Goal: Transaction & Acquisition: Purchase product/service

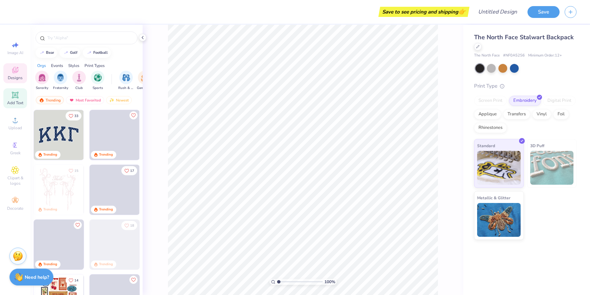
click at [14, 98] on icon at bounding box center [15, 95] width 8 height 8
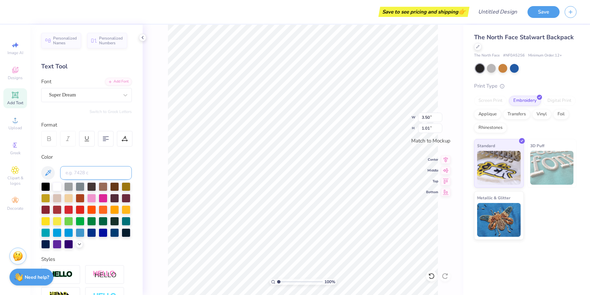
click at [81, 172] on input at bounding box center [96, 173] width 72 height 14
type input "O"
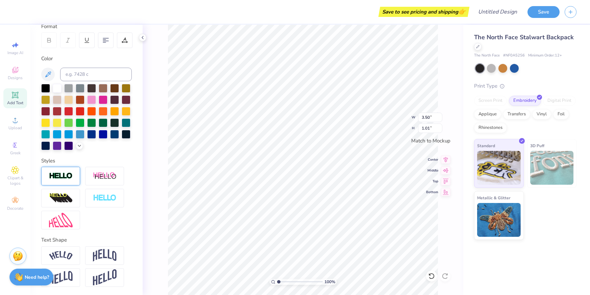
click at [63, 174] on img at bounding box center [61, 176] width 24 height 8
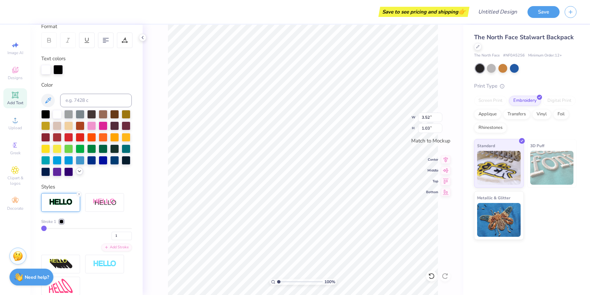
type input "3.52"
type input "1.03"
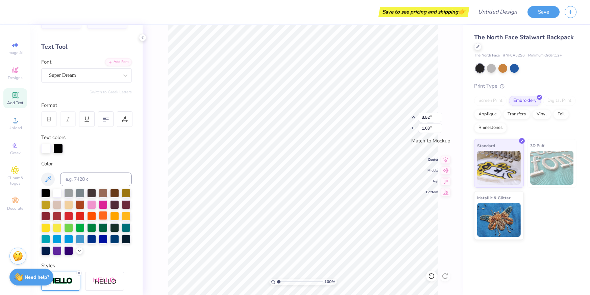
scroll to position [0, 0]
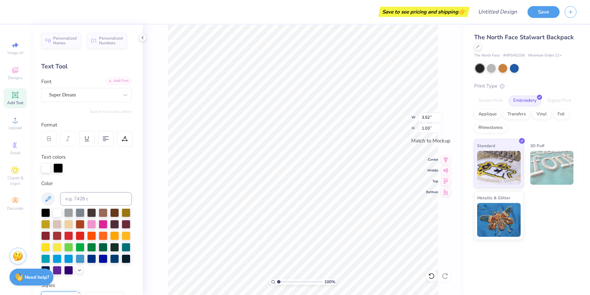
click at [121, 81] on div "Add Font" at bounding box center [118, 81] width 27 height 8
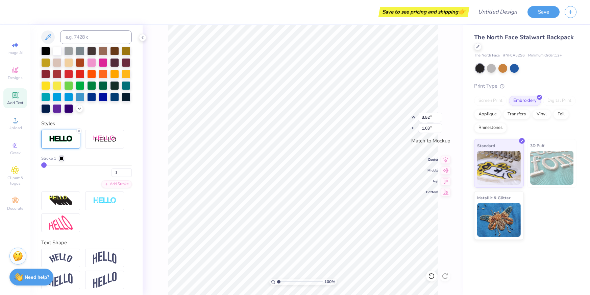
scroll to position [164, 0]
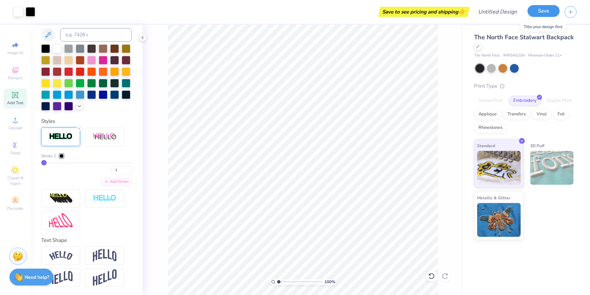
click at [540, 11] on button "Save" at bounding box center [544, 11] width 32 height 12
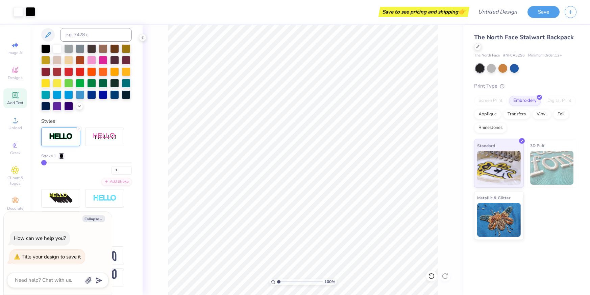
type textarea "x"
drag, startPoint x: 443, startPoint y: 13, endPoint x: 470, endPoint y: 13, distance: 26.7
click at [443, 13] on div "Save to see pricing and shipping 👉" at bounding box center [424, 12] width 88 height 10
click at [489, 11] on input "Design Title" at bounding box center [489, 12] width 66 height 14
type input "b"
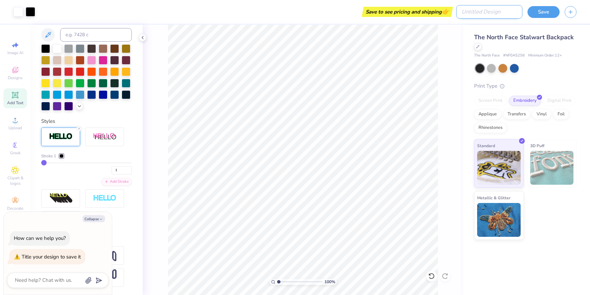
type textarea "x"
type input "ba"
type textarea "x"
type input "bac"
type textarea "x"
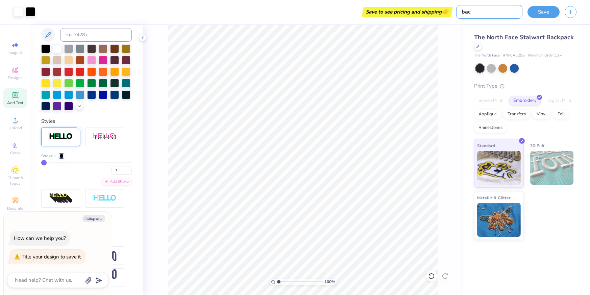
type input "back"
type textarea "x"
type input "backp"
type textarea "x"
type input "backpa"
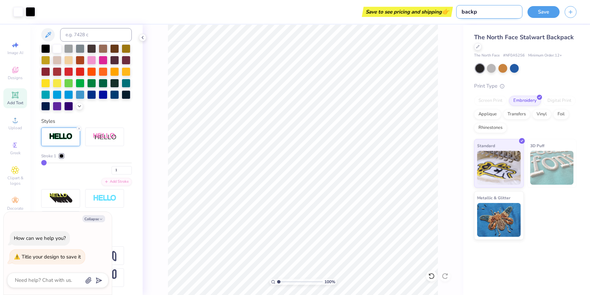
type textarea "x"
type input "backpac"
type textarea "x"
type input "backpack"
type textarea "x"
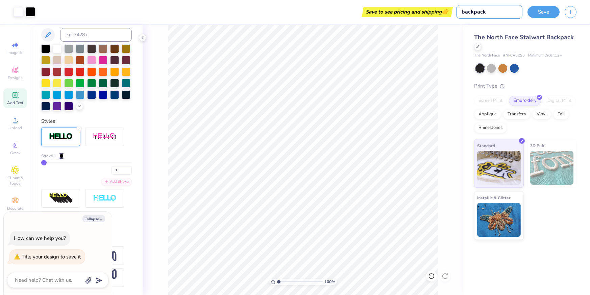
type input "backpack"
click at [546, 17] on div "Save" at bounding box center [544, 12] width 32 height 12
click at [540, 12] on button "Save" at bounding box center [544, 11] width 32 height 12
type textarea "x"
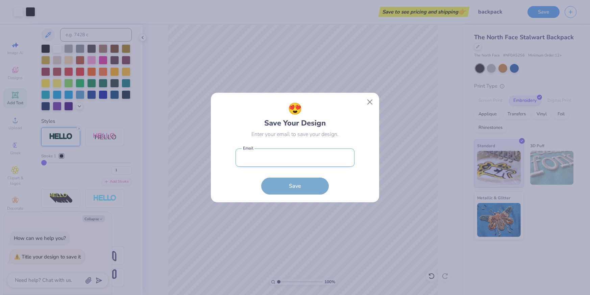
click at [301, 158] on input "email" at bounding box center [295, 157] width 119 height 19
type input "[PERSON_NAME][EMAIL_ADDRESS][PERSON_NAME][DOMAIN_NAME]"
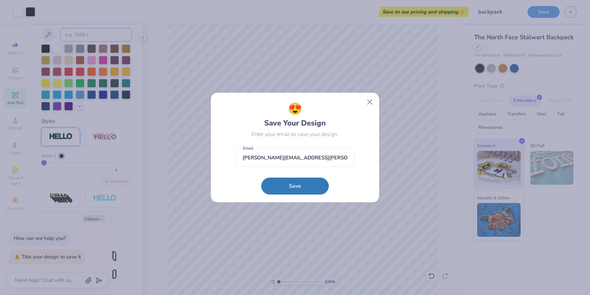
click at [303, 182] on button "Save" at bounding box center [295, 185] width 68 height 17
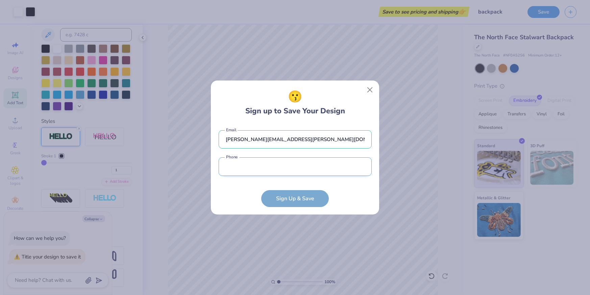
click at [268, 167] on input "tel" at bounding box center [295, 166] width 153 height 19
type input "[PHONE_NUMBER]"
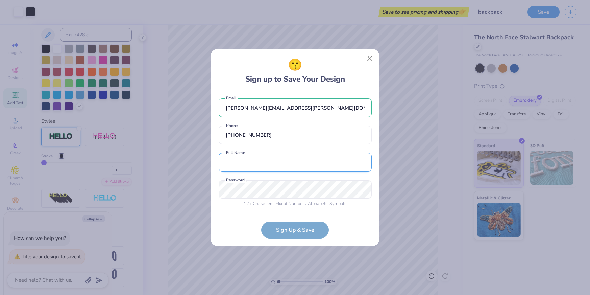
click at [263, 160] on input "text" at bounding box center [295, 162] width 153 height 19
type input "[PERSON_NAME]"
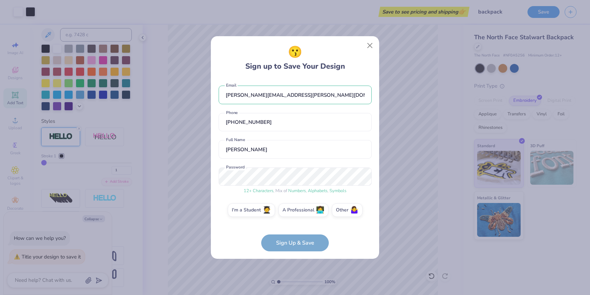
click at [300, 242] on form "[PERSON_NAME][EMAIL_ADDRESS][PERSON_NAME][DOMAIN_NAME] Email [PHONE_NUMBER] Pho…" at bounding box center [295, 165] width 153 height 172
type textarea "x"
click at [241, 243] on form "[PERSON_NAME][EMAIL_ADDRESS][PERSON_NAME][DOMAIN_NAME] Email [PHONE_NUMBER] Pho…" at bounding box center [295, 165] width 153 height 172
click at [237, 239] on form "[PERSON_NAME][EMAIL_ADDRESS][PERSON_NAME][DOMAIN_NAME] Email [PHONE_NUMBER] Pho…" at bounding box center [295, 165] width 153 height 172
click at [201, 174] on div "😗 Sign up to Save Your Design [PERSON_NAME][EMAIL_ADDRESS][PERSON_NAME][DOMAIN_…" at bounding box center [295, 147] width 590 height 295
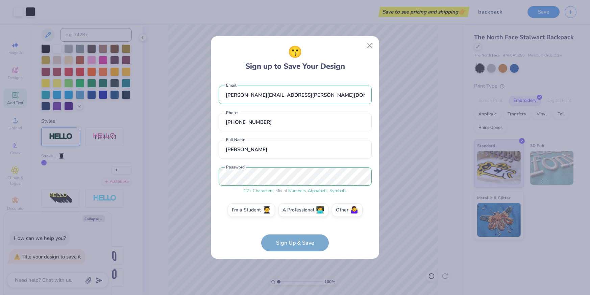
click at [247, 232] on form "[PERSON_NAME][EMAIL_ADDRESS][PERSON_NAME][DOMAIN_NAME] Email [PHONE_NUMBER] Pho…" at bounding box center [295, 165] width 153 height 172
click at [298, 244] on form "[PERSON_NAME][EMAIL_ADDRESS][PERSON_NAME][DOMAIN_NAME] Email [PHONE_NUMBER] Pho…" at bounding box center [295, 165] width 153 height 172
click at [284, 241] on form "[PERSON_NAME][EMAIL_ADDRESS][PERSON_NAME][DOMAIN_NAME] Email [PHONE_NUMBER] Pho…" at bounding box center [295, 165] width 153 height 172
click at [307, 211] on label "A Professional 👩‍💻" at bounding box center [303, 209] width 50 height 14
click at [297, 211] on input "A Professional 👩‍💻" at bounding box center [295, 211] width 4 height 4
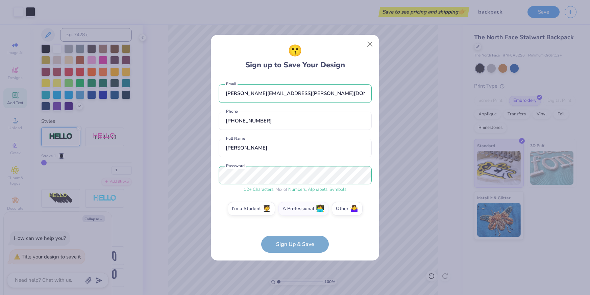
scroll to position [52, 0]
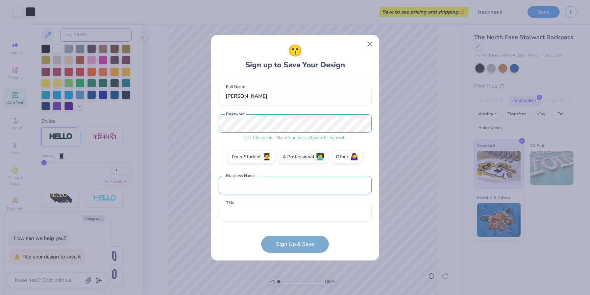
click at [250, 189] on input "text" at bounding box center [295, 185] width 153 height 19
type input "Akoya"
drag, startPoint x: 250, startPoint y: 214, endPoint x: 265, endPoint y: 219, distance: 15.0
click at [250, 214] on input "text" at bounding box center [295, 212] width 153 height 19
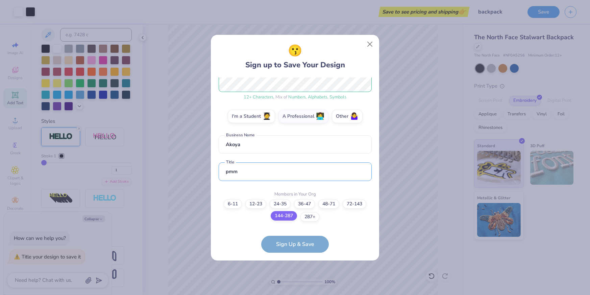
type input "pmm"
click at [290, 217] on label "144-287" at bounding box center [284, 215] width 26 height 9
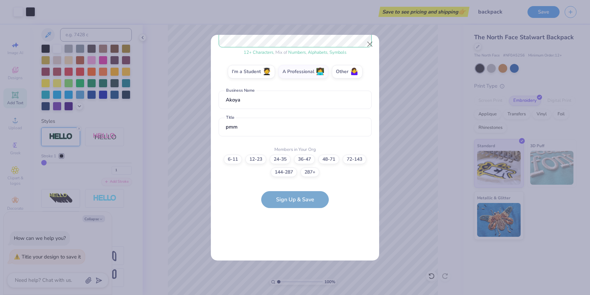
scroll to position [0, 0]
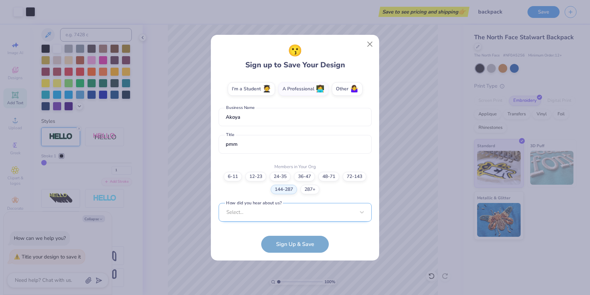
click at [265, 216] on div "Select..." at bounding box center [295, 212] width 153 height 19
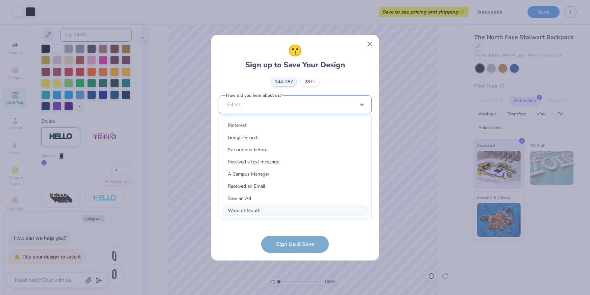
scroll to position [221, 0]
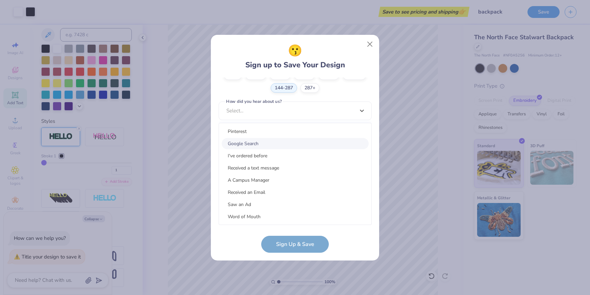
click at [264, 143] on div "Google Search" at bounding box center [295, 143] width 147 height 11
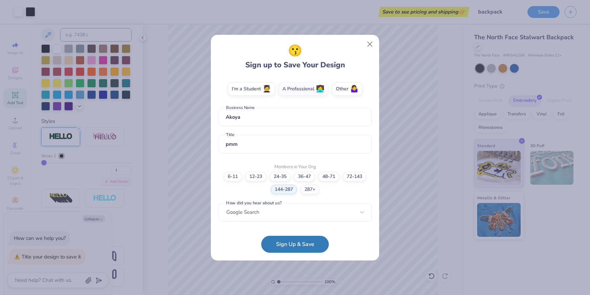
scroll to position [120, 0]
click at [289, 242] on button "Sign Up & Save" at bounding box center [295, 242] width 68 height 17
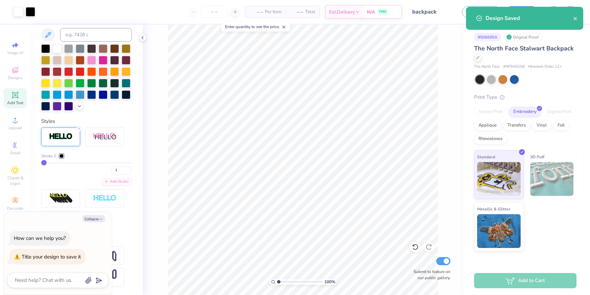
click at [510, 280] on div "Add to Cart" at bounding box center [525, 280] width 102 height 15
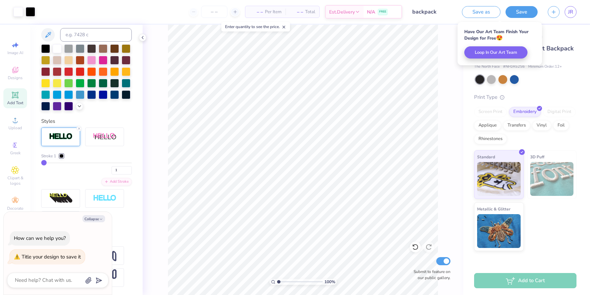
click at [545, 78] on div at bounding box center [526, 79] width 101 height 9
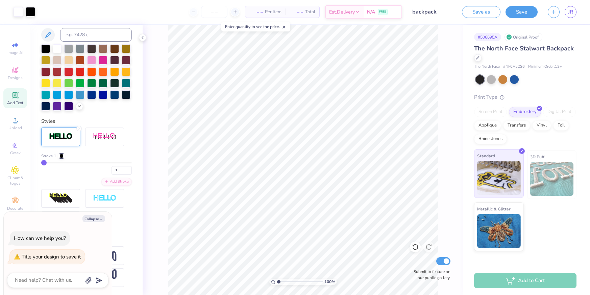
click at [505, 174] on img at bounding box center [499, 178] width 44 height 34
click at [525, 281] on div "Add to Cart" at bounding box center [525, 280] width 102 height 15
click at [527, 110] on div "Embroidery" at bounding box center [525, 111] width 32 height 10
click at [481, 79] on div at bounding box center [480, 79] width 9 height 9
type textarea "x"
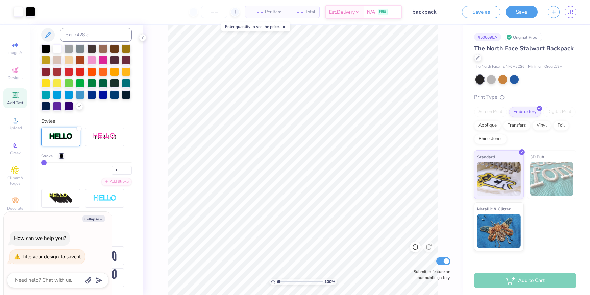
drag, startPoint x: 520, startPoint y: 282, endPoint x: 520, endPoint y: 275, distance: 6.8
click at [520, 282] on div "Add to Cart" at bounding box center [525, 280] width 102 height 15
click at [256, 11] on span "– –" at bounding box center [256, 11] width 14 height 7
drag, startPoint x: 298, startPoint y: 13, endPoint x: 287, endPoint y: 13, distance: 11.5
click at [298, 13] on span "– –" at bounding box center [297, 11] width 14 height 7
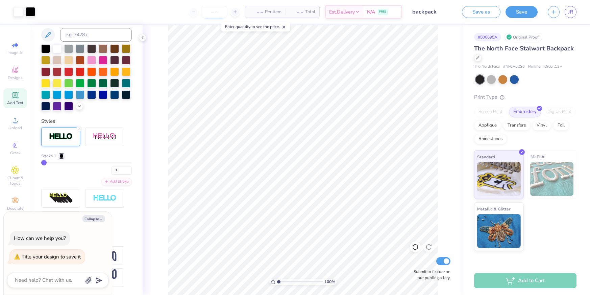
click at [215, 13] on input "number" at bounding box center [214, 12] width 26 height 12
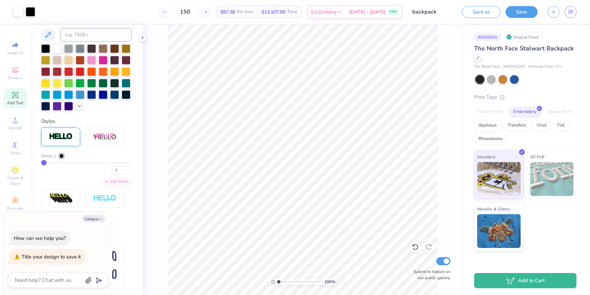
type input "150"
click at [155, 13] on div "150 $87.38 Per Item $13,107.00 Total Est. Delivery [DATE] - [DATE] FREE" at bounding box center [221, 12] width 362 height 24
type textarea "x"
